Goal: Task Accomplishment & Management: Complete application form

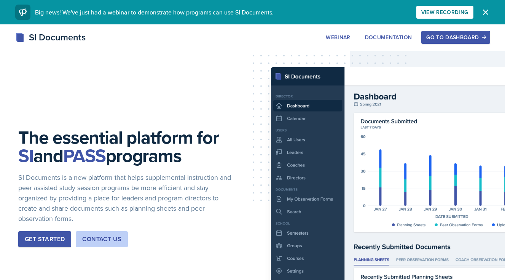
click at [465, 40] on div "Go to Dashboard" at bounding box center [455, 37] width 59 height 6
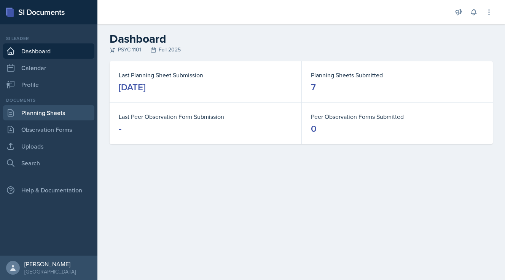
click at [24, 116] on link "Planning Sheets" at bounding box center [48, 112] width 91 height 15
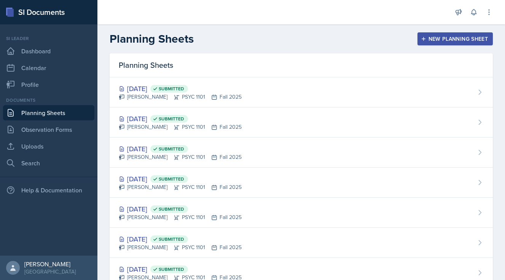
click at [433, 40] on div "New Planning Sheet" at bounding box center [454, 39] width 65 height 6
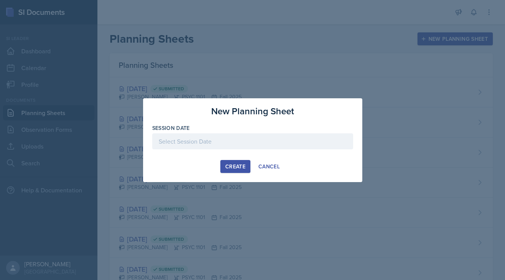
click at [173, 142] on div at bounding box center [252, 141] width 201 height 16
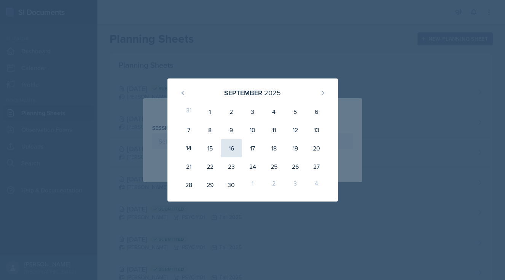
click at [228, 145] on div "16" at bounding box center [231, 148] width 21 height 18
type input "[DATE]"
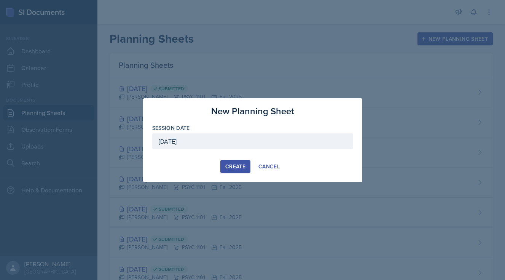
click at [231, 164] on div "Create" at bounding box center [235, 166] width 20 height 6
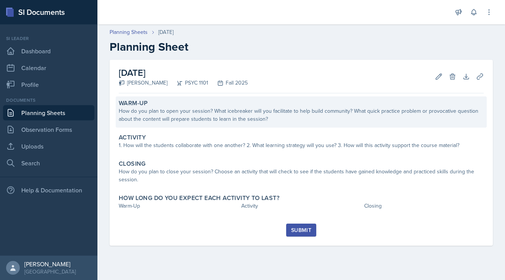
click at [221, 114] on div "How do you plan to open your session? What icebreaker will you facilitate to he…" at bounding box center [301, 115] width 365 height 16
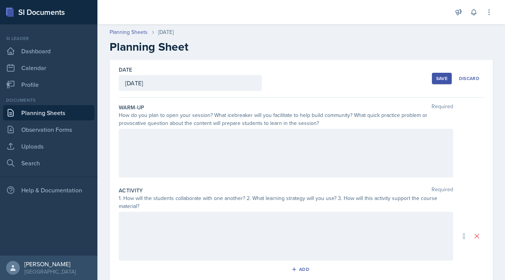
click at [201, 148] on div at bounding box center [286, 153] width 335 height 49
